Goal: Navigation & Orientation: Find specific page/section

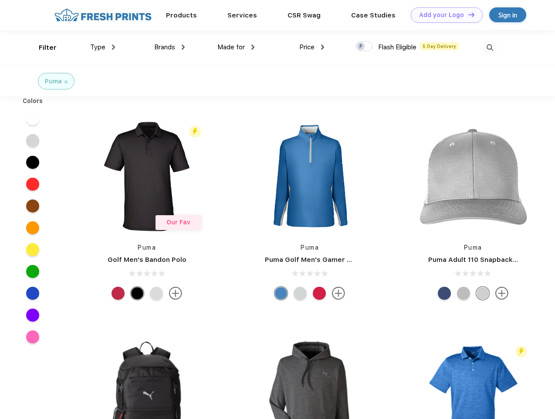
scroll to position [0, 0]
click at [444, 15] on link "Add your Logo Design Tool" at bounding box center [447, 14] width 72 height 15
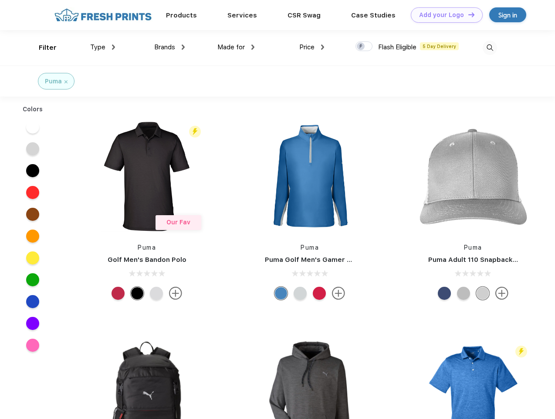
click at [0, 0] on div "Design Tool" at bounding box center [0, 0] width 0 height 0
click at [468, 14] on link "Add your Logo Design Tool" at bounding box center [447, 14] width 72 height 15
click at [42, 48] on div "Filter" at bounding box center [48, 48] width 18 height 10
click at [103, 47] on span "Type" at bounding box center [97, 47] width 15 height 8
click at [170, 47] on span "Brands" at bounding box center [164, 47] width 21 height 8
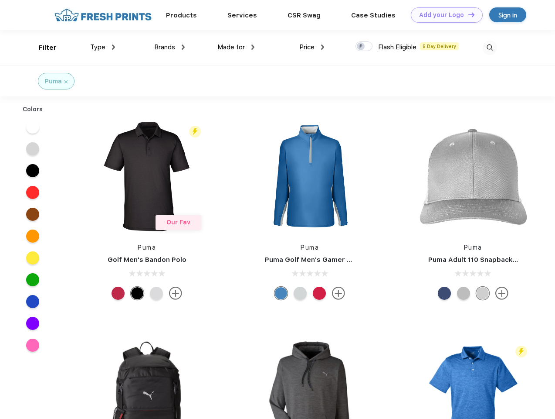
click at [236, 47] on span "Made for" at bounding box center [231, 47] width 27 height 8
click at [312, 47] on span "Price" at bounding box center [307, 47] width 15 height 8
click at [365, 47] on div at bounding box center [364, 46] width 17 height 10
click at [361, 47] on input "checkbox" at bounding box center [359, 44] width 6 height 6
click at [490, 48] on img at bounding box center [490, 48] width 14 height 14
